Goal: Obtain resource: Download file/media

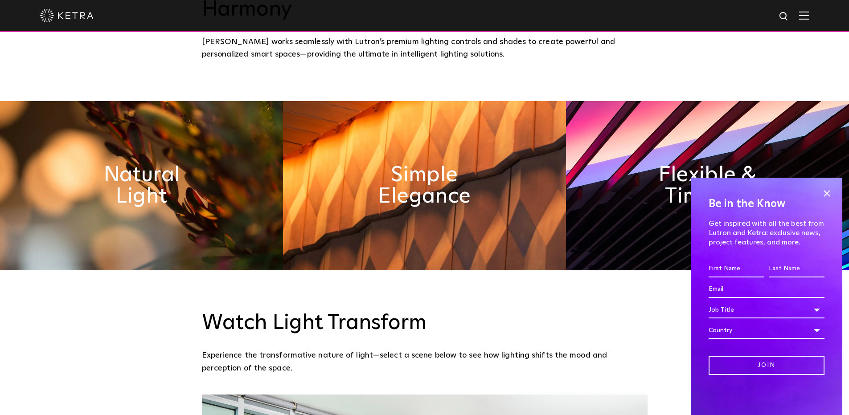
scroll to position [508, 0]
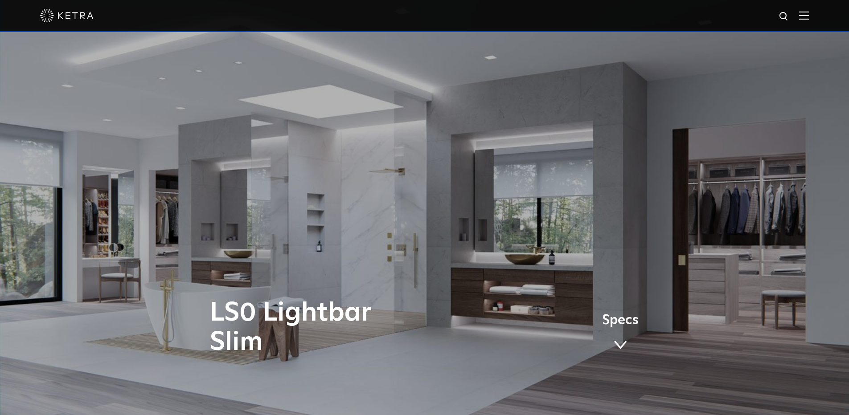
click at [616, 323] on span "Specs" at bounding box center [620, 320] width 37 height 13
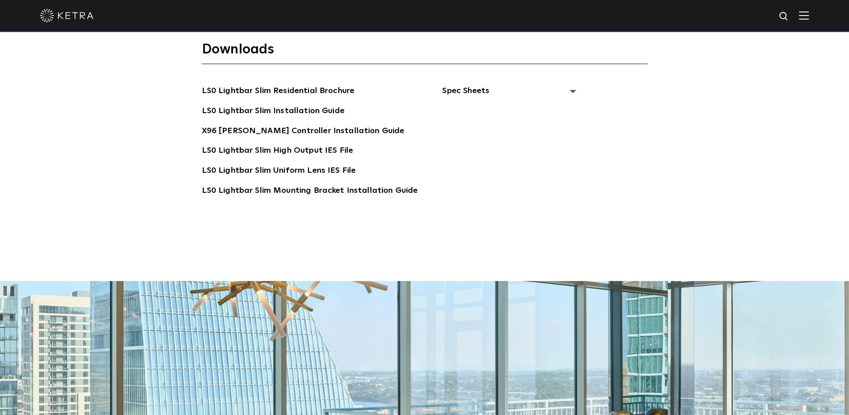
scroll to position [1870, 0]
click at [284, 104] on link "LS0 Lightbar Slim Installation Guide" at bounding box center [273, 111] width 143 height 14
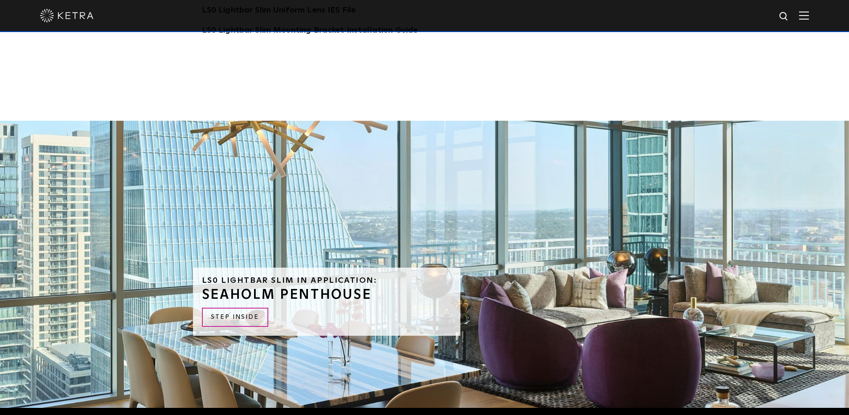
scroll to position [2116, 0]
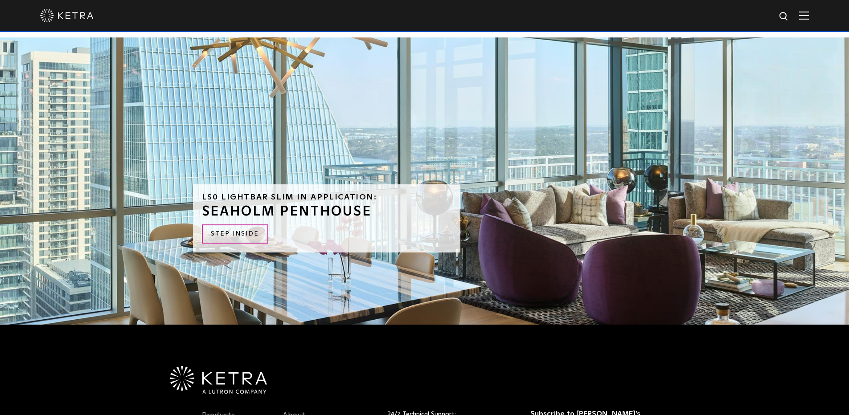
click at [415, 194] on div "LS0 Lightbar Slim in Application: SEAHOLM PENTHOUSE STEP INSIDE" at bounding box center [425, 181] width 464 height 288
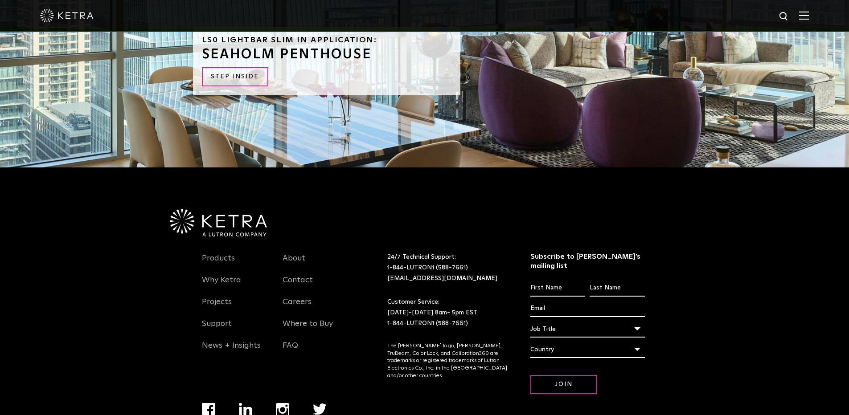
scroll to position [2271, 0]
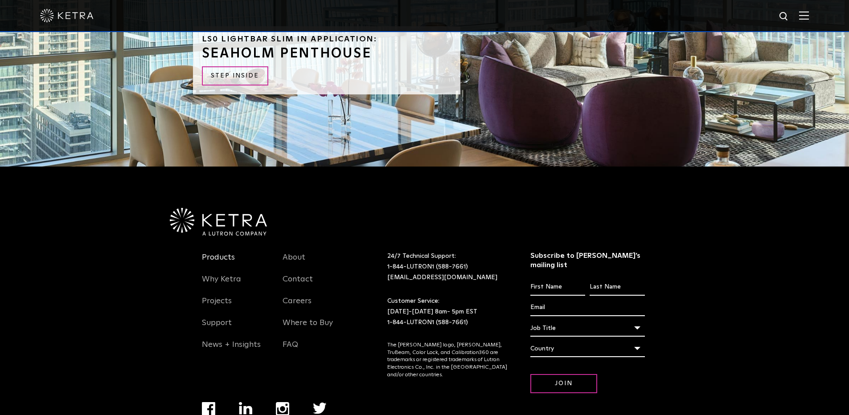
click at [221, 253] on link "Products" at bounding box center [218, 263] width 33 height 21
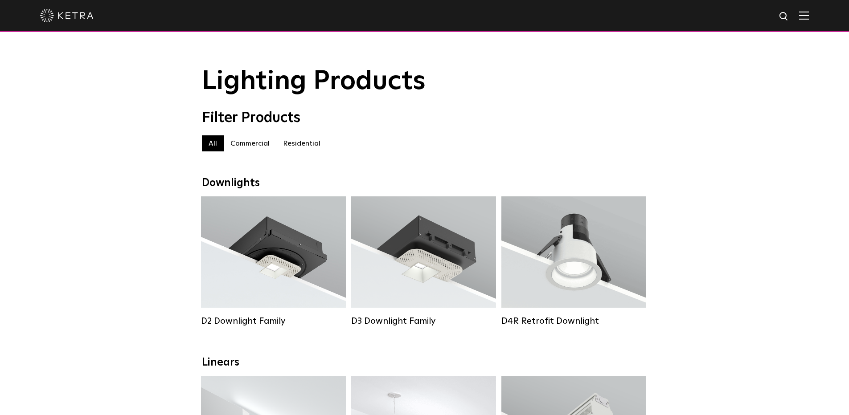
click at [293, 146] on label "Residential" at bounding box center [301, 143] width 51 height 16
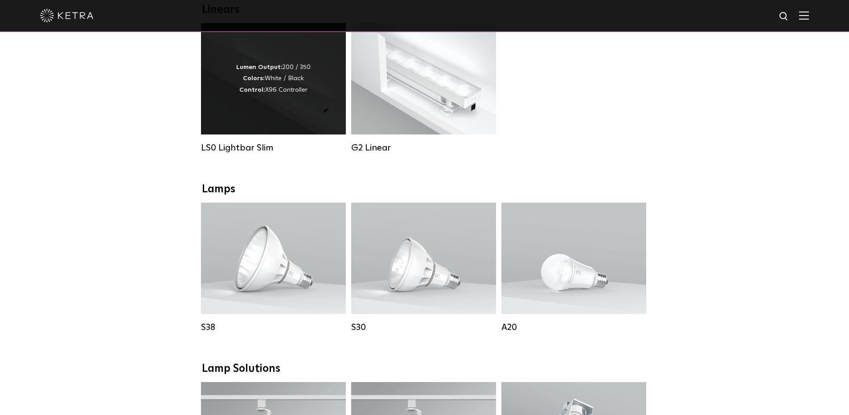
scroll to position [353, 0]
click at [226, 83] on div "Lumen Output: 200 / 350 Colors: White / Black Control: X96 Controller" at bounding box center [273, 78] width 145 height 111
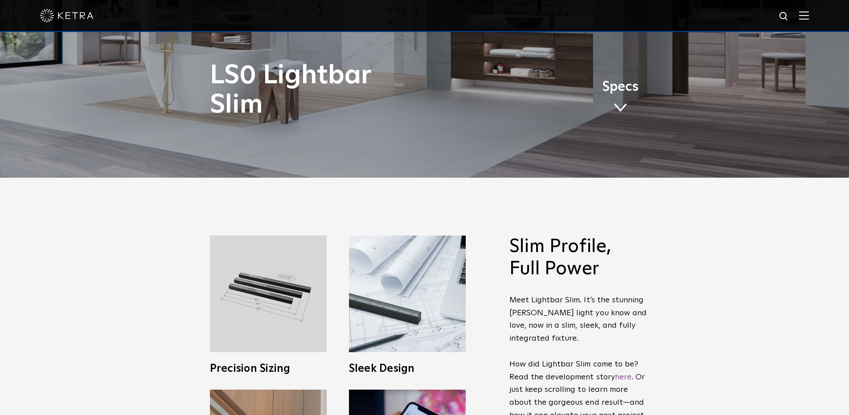
scroll to position [258, 0]
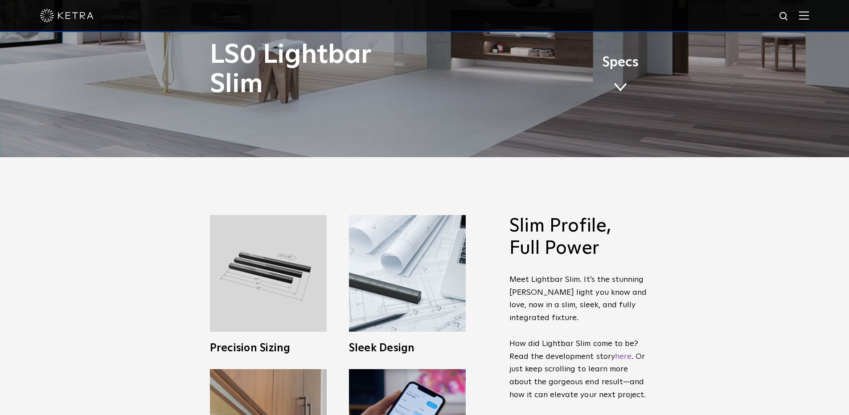
click at [613, 74] on link "Specs" at bounding box center [620, 77] width 37 height 35
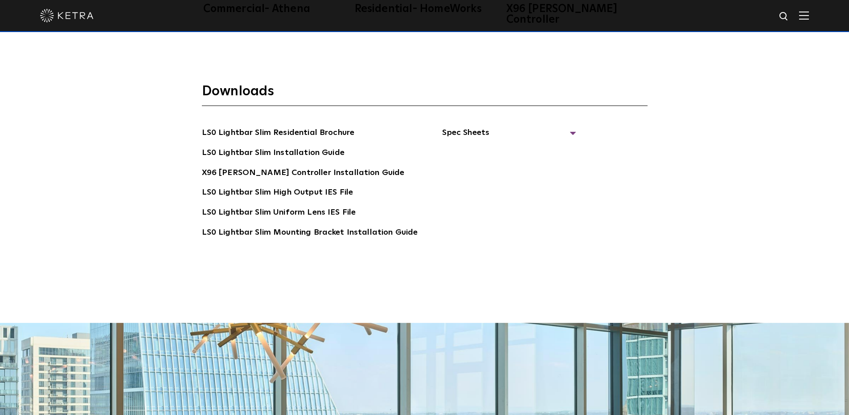
scroll to position [1869, 0]
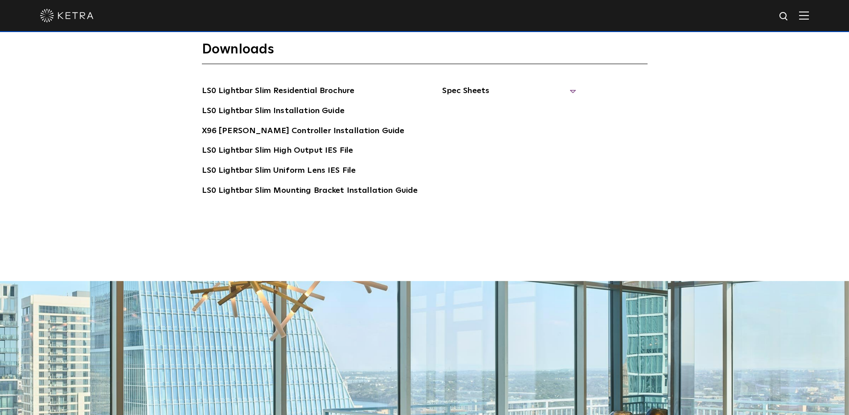
click at [565, 85] on span "Spec Sheets" at bounding box center [509, 95] width 134 height 20
click at [521, 104] on link "LS0 Lightbar Slim Spec Sheet" at bounding box center [510, 111] width 115 height 14
click at [479, 124] on link "X96 Ketra Controller Spec Sheet" at bounding box center [514, 137] width 123 height 27
